Goal: Transaction & Acquisition: Purchase product/service

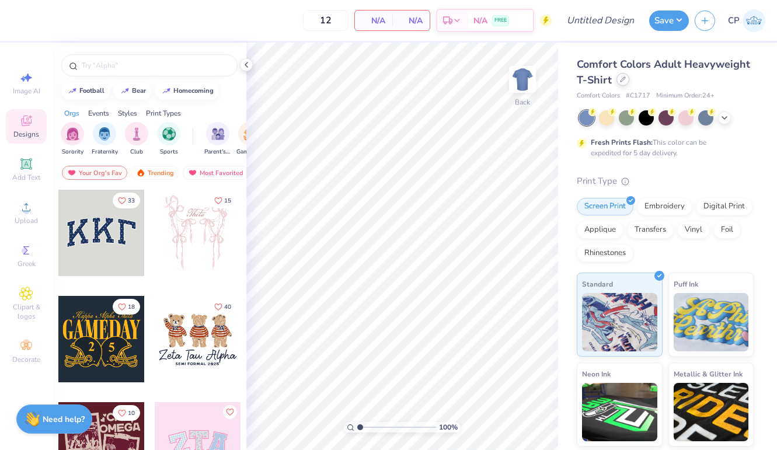
click at [622, 79] on icon at bounding box center [623, 79] width 6 height 6
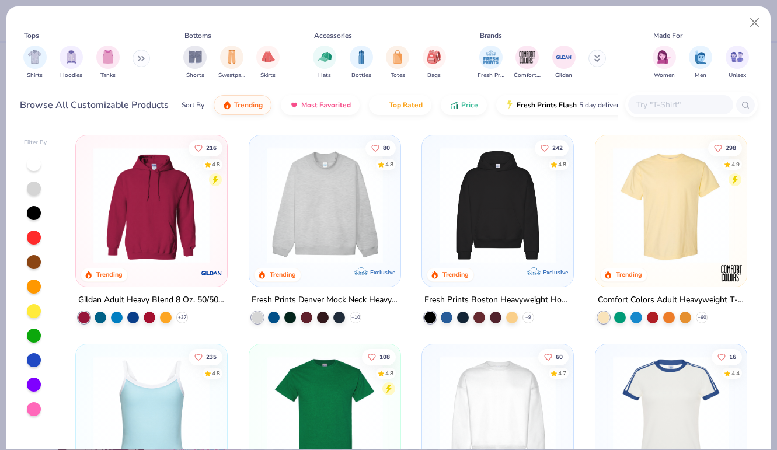
click at [280, 243] on img at bounding box center [325, 205] width 128 height 116
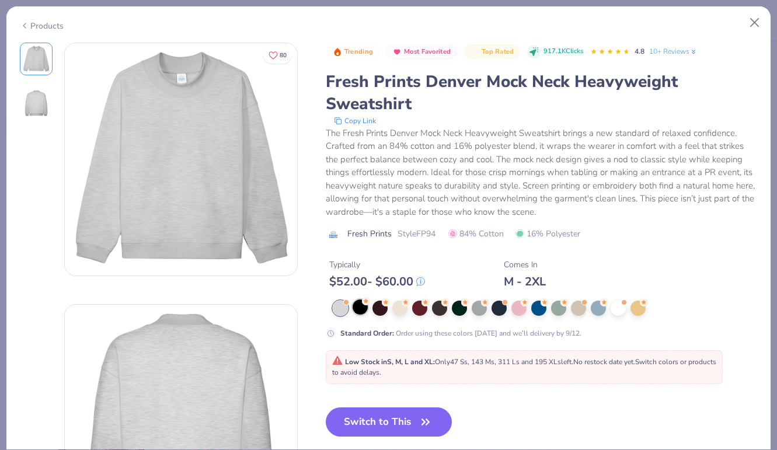
click at [355, 306] on div at bounding box center [360, 306] width 15 height 15
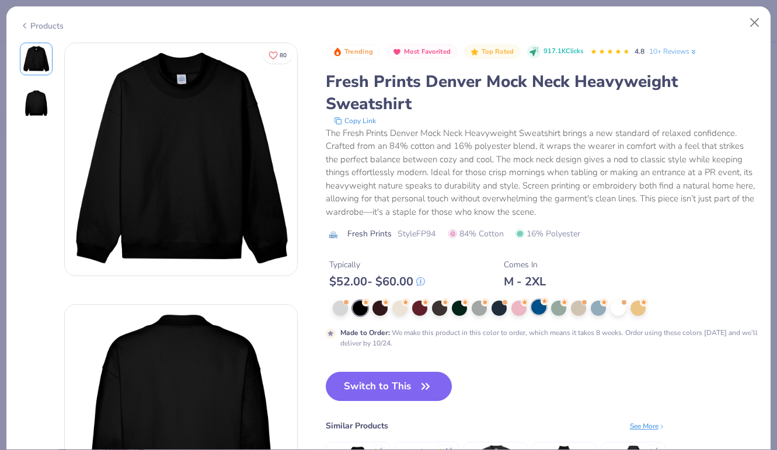
click at [546, 309] on div at bounding box center [538, 306] width 15 height 15
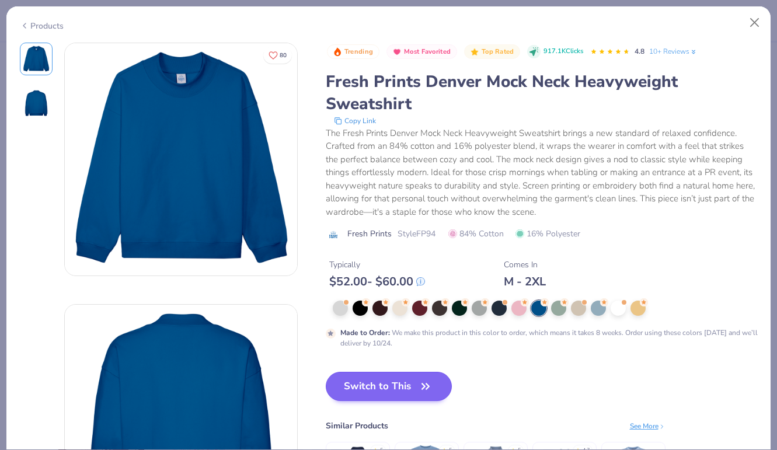
click at [412, 376] on button "Switch to This" at bounding box center [389, 386] width 127 height 29
type input "50"
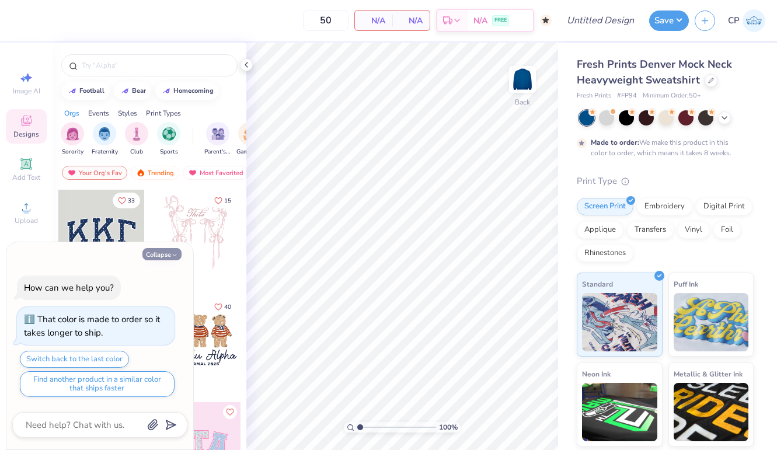
click at [164, 253] on button "Collapse" at bounding box center [161, 254] width 39 height 12
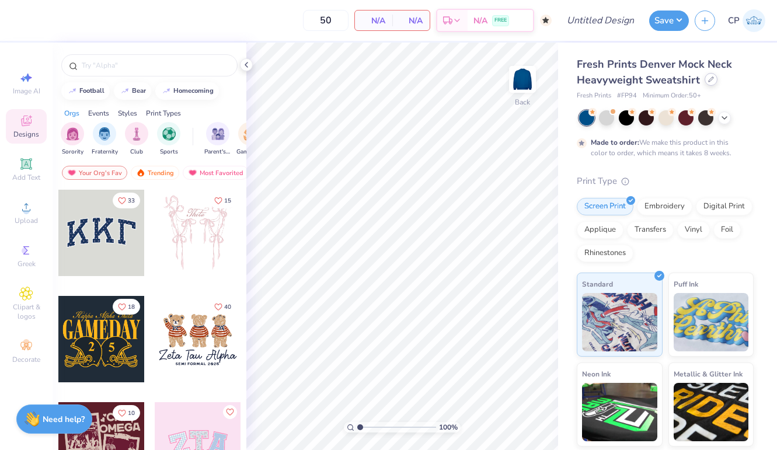
click at [708, 78] on icon at bounding box center [711, 79] width 6 height 6
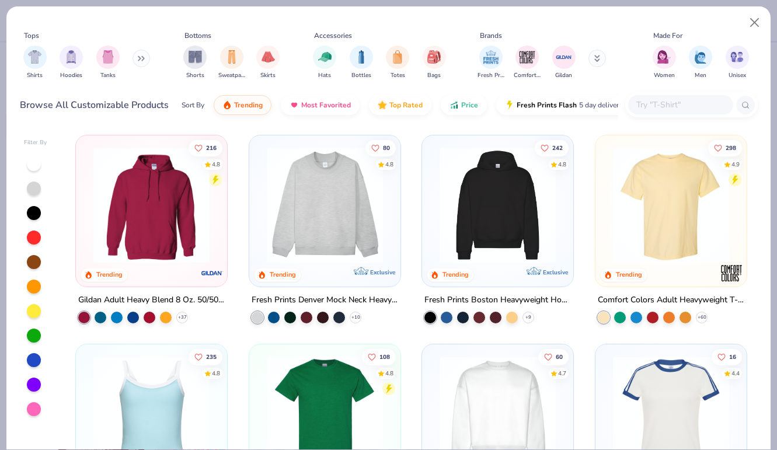
click at [642, 97] on div at bounding box center [680, 104] width 105 height 19
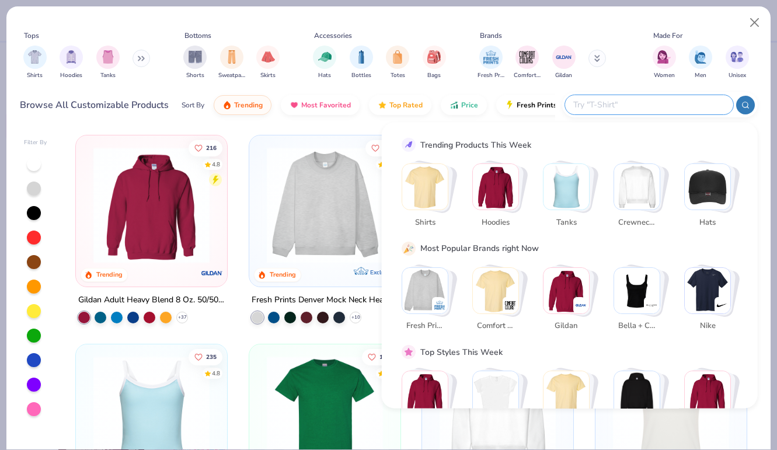
click at [503, 182] on img "Stack Card Button Hoodies" at bounding box center [496, 187] width 46 height 46
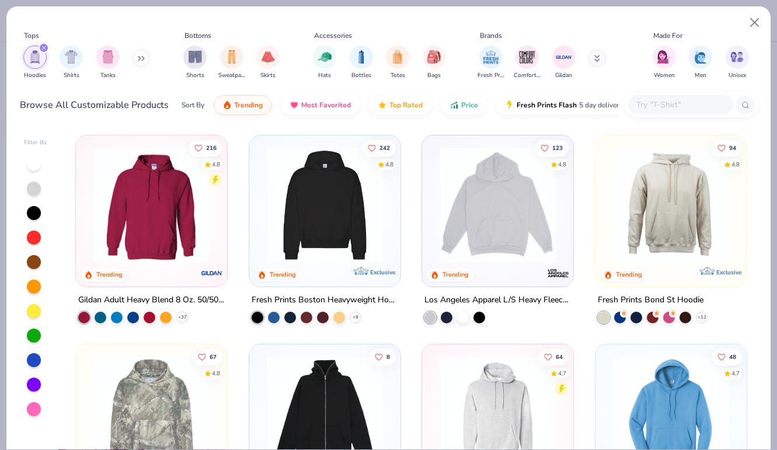
click at [186, 241] on img at bounding box center [152, 205] width 128 height 116
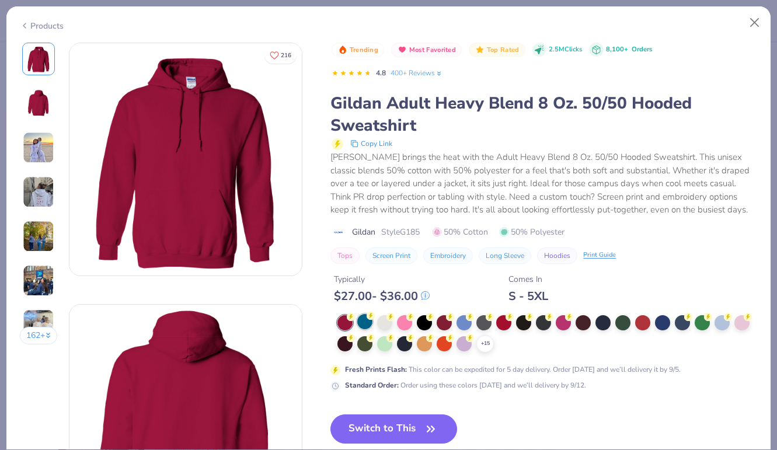
click at [363, 320] on div at bounding box center [364, 321] width 15 height 15
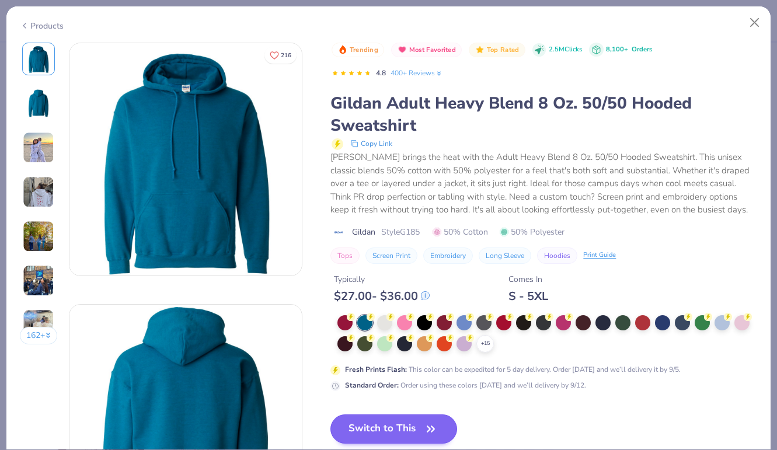
click at [401, 423] on button "Switch to This" at bounding box center [393, 428] width 127 height 29
type textarea "x"
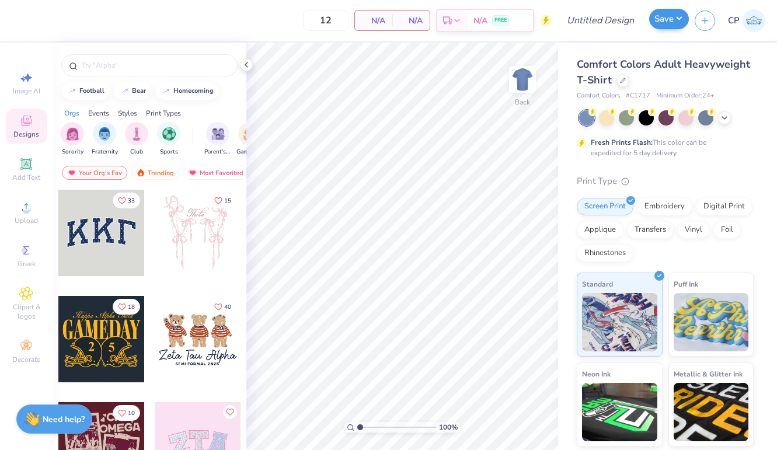
click at [677, 23] on button "Save" at bounding box center [669, 19] width 40 height 20
click at [624, 77] on icon at bounding box center [623, 79] width 6 height 6
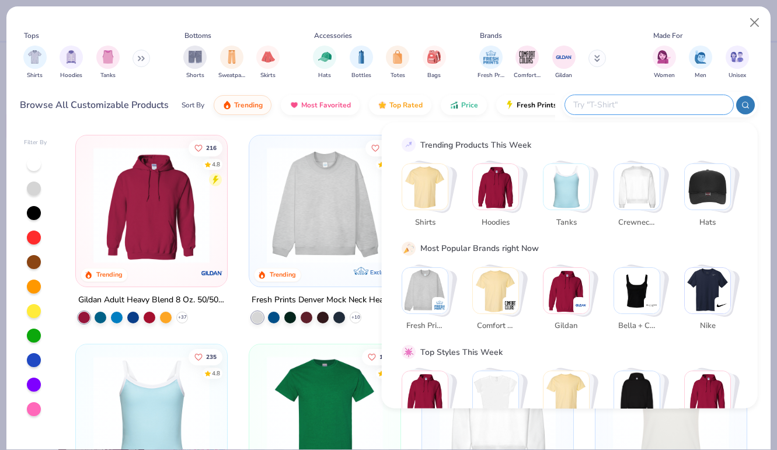
click at [647, 107] on input "text" at bounding box center [648, 104] width 153 height 13
click at [494, 186] on img "Stack Card Button Hoodies" at bounding box center [496, 187] width 46 height 46
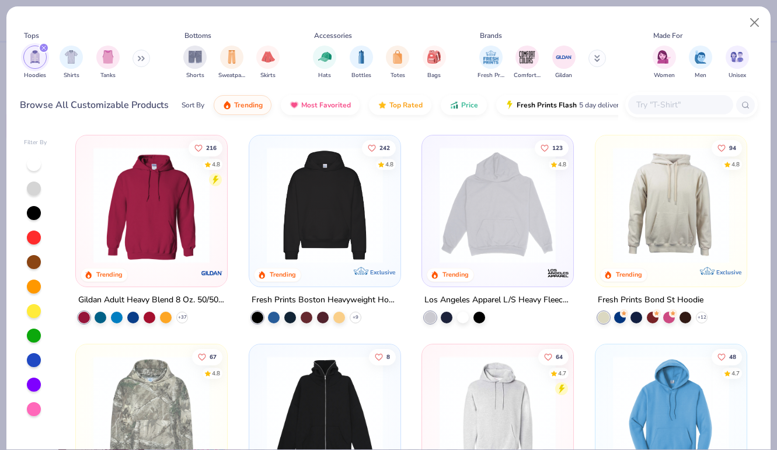
click at [178, 275] on div "216 4.8 Trending" at bounding box center [151, 210] width 151 height 151
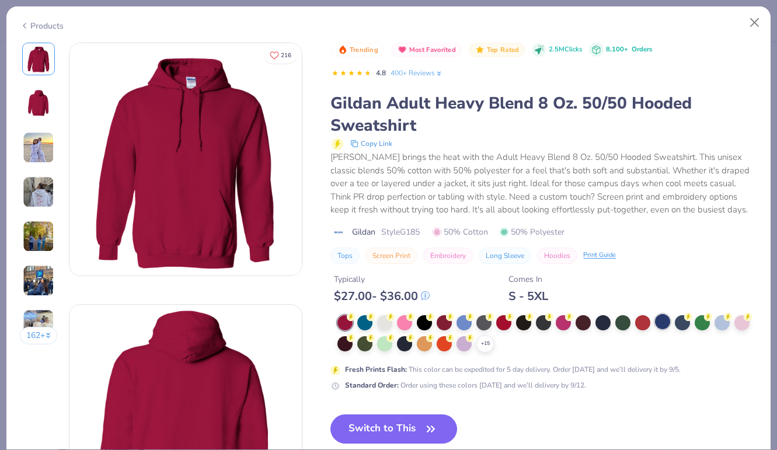
click at [662, 321] on div at bounding box center [662, 321] width 15 height 15
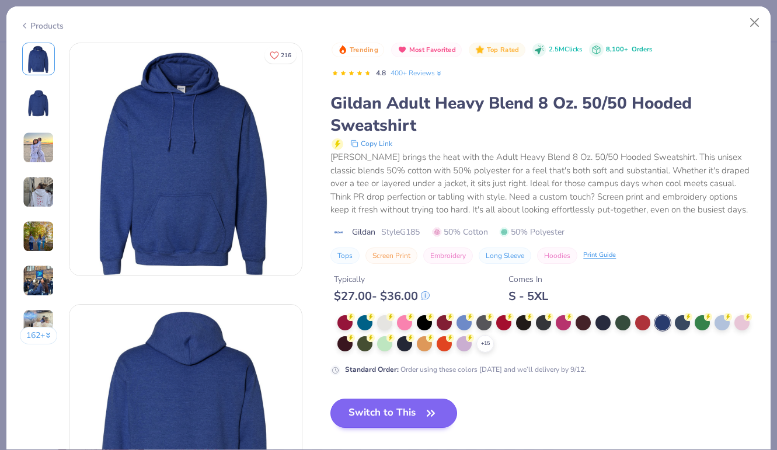
click at [414, 408] on button "Switch to This" at bounding box center [393, 413] width 127 height 29
